Goal: Navigation & Orientation: Find specific page/section

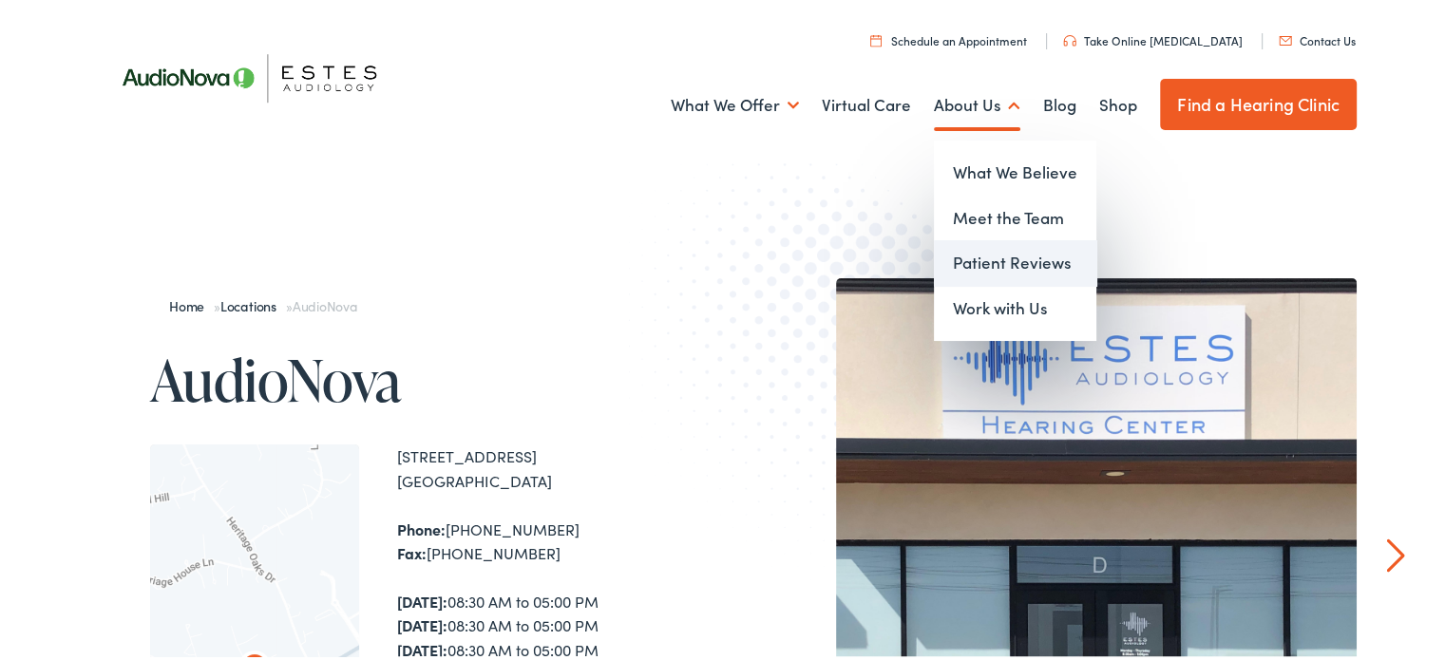
click at [983, 261] on link "Patient Reviews" at bounding box center [1015, 261] width 162 height 46
click at [997, 213] on link "Meet the Team" at bounding box center [1015, 216] width 162 height 46
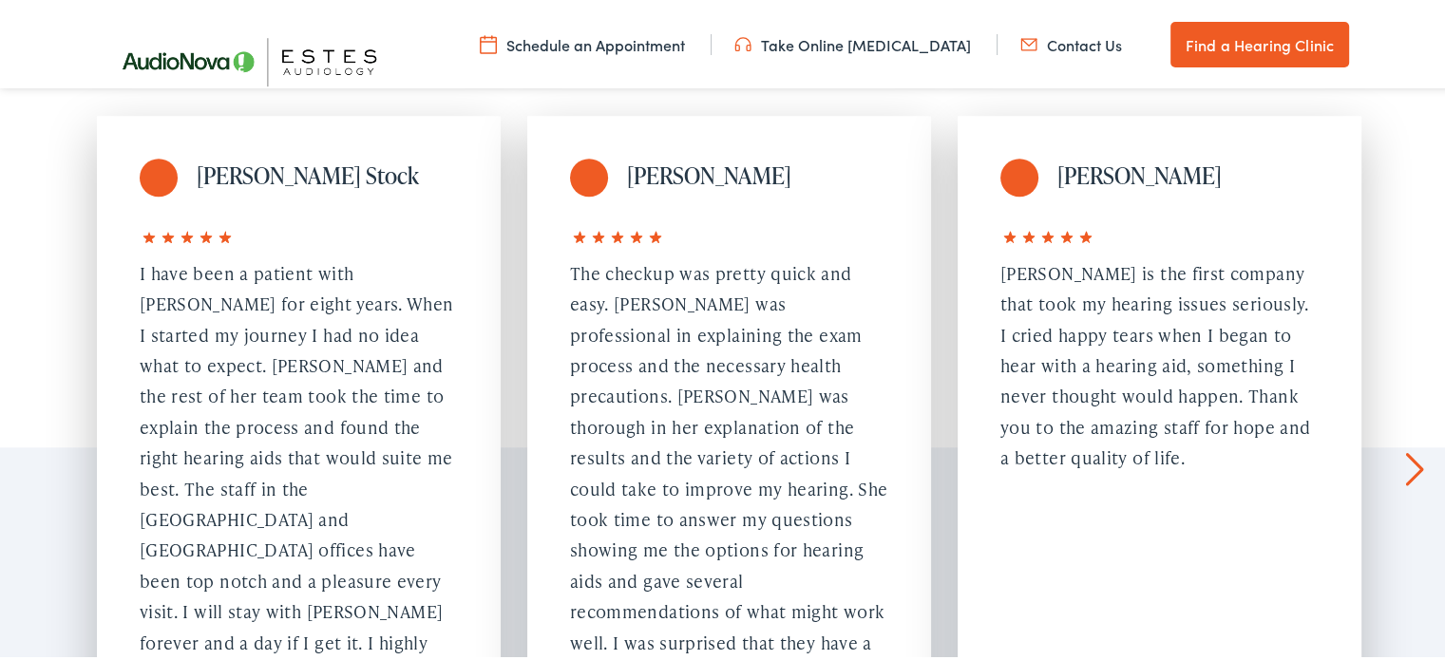
scroll to position [1680, 0]
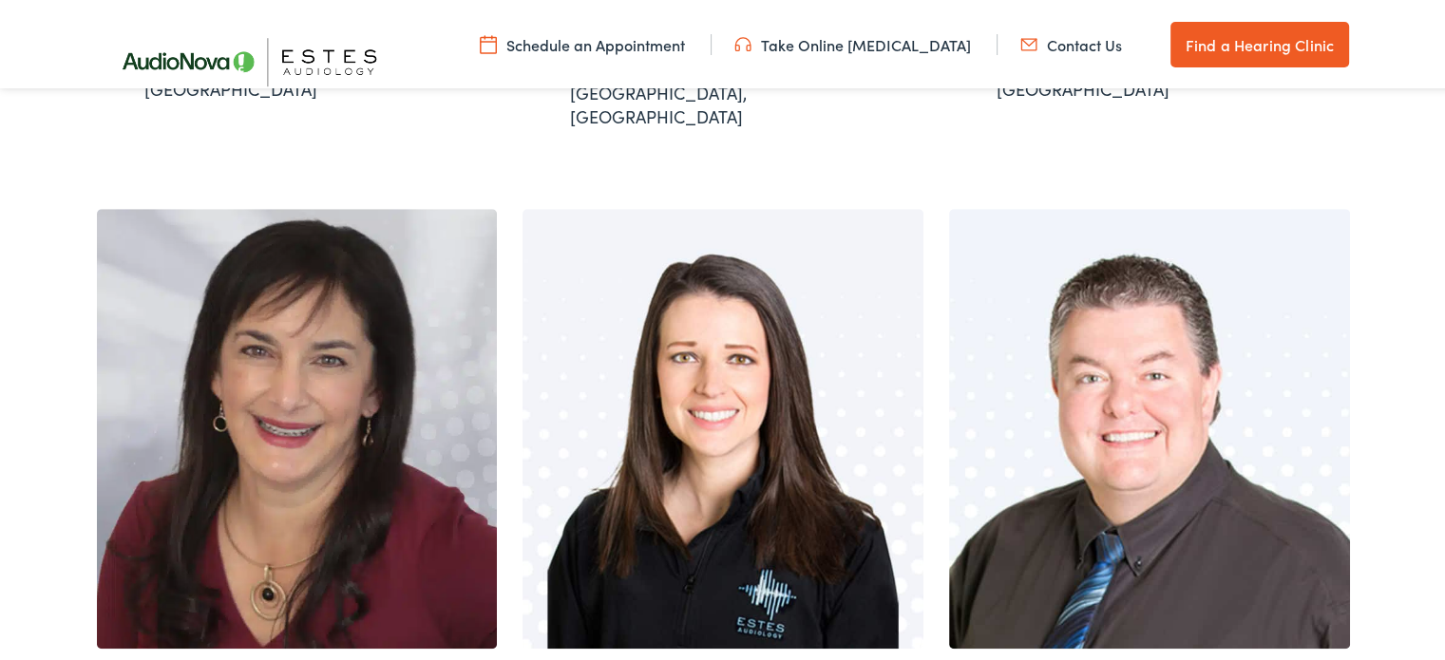
scroll to position [1273, 0]
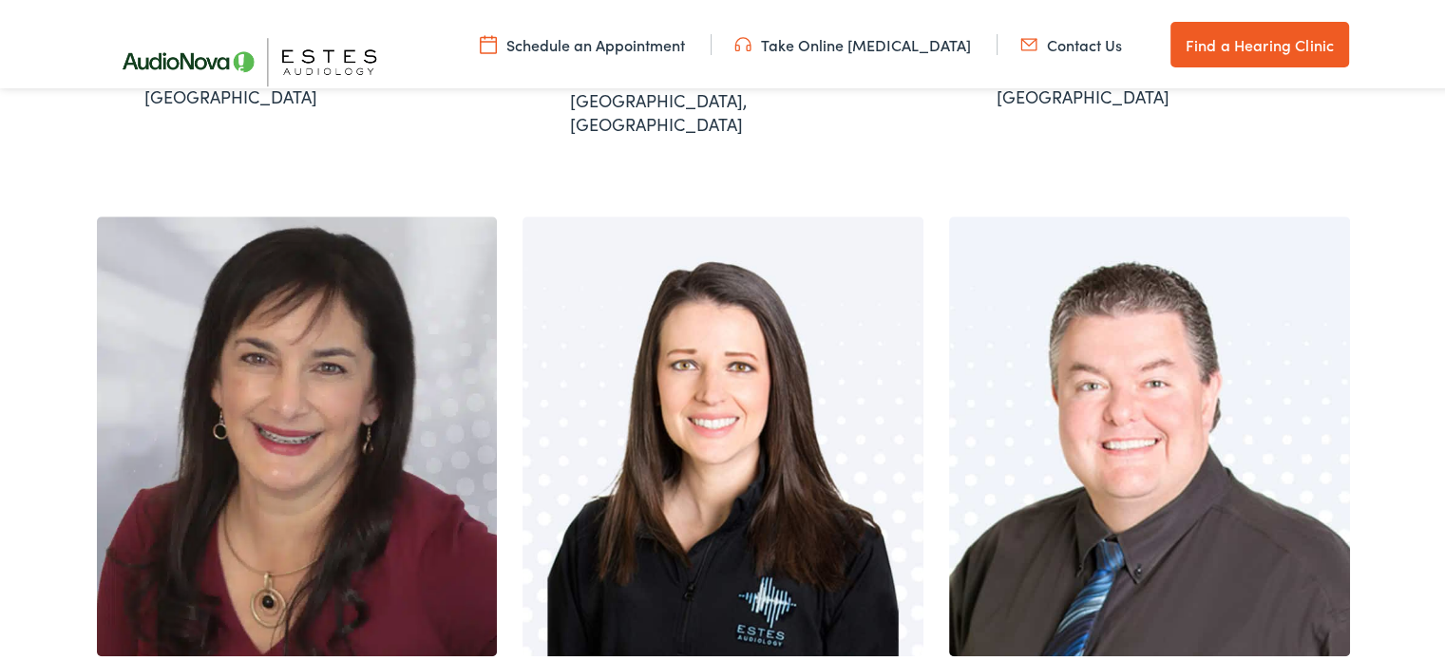
drag, startPoint x: 1441, startPoint y: 281, endPoint x: 1443, endPoint y: 315, distance: 33.4
click at [1443, 315] on div "Meet Our Team of Expert Audiologists in TX and LA At Estes Audiology, we love o…" at bounding box center [730, 304] width 1460 height 2755
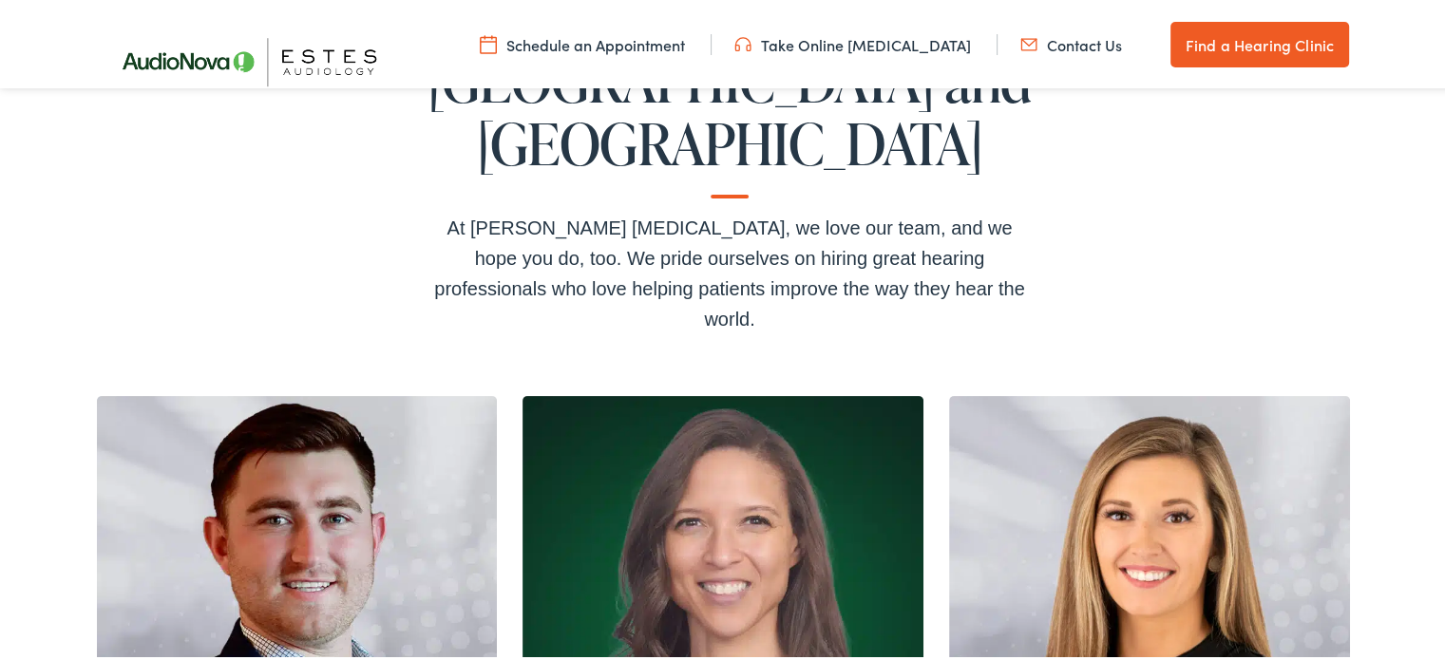
scroll to position [402, 0]
